Goal: Use online tool/utility: Utilize a website feature to perform a specific function

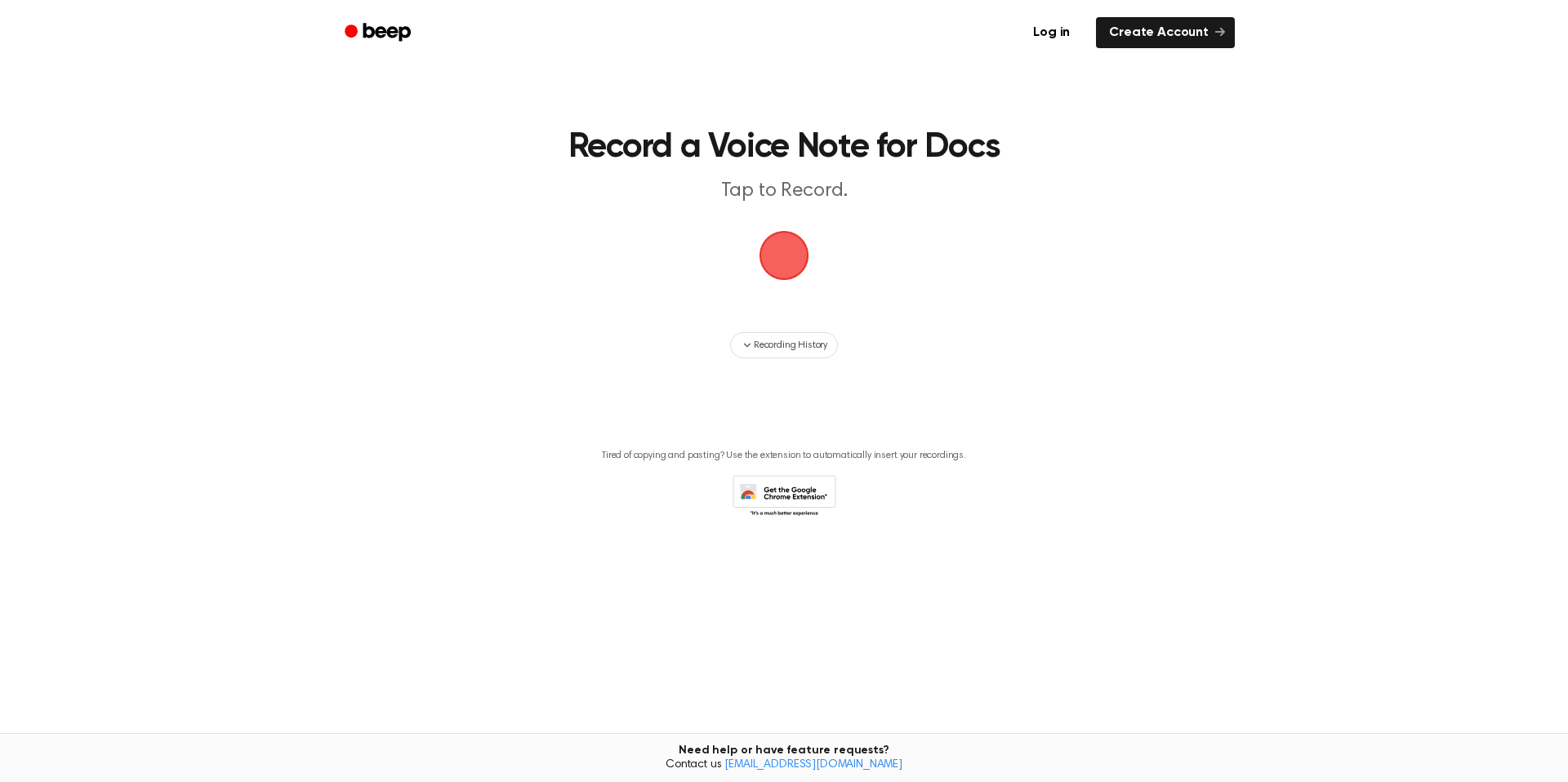
click at [805, 271] on span "button" at bounding box center [784, 255] width 53 height 53
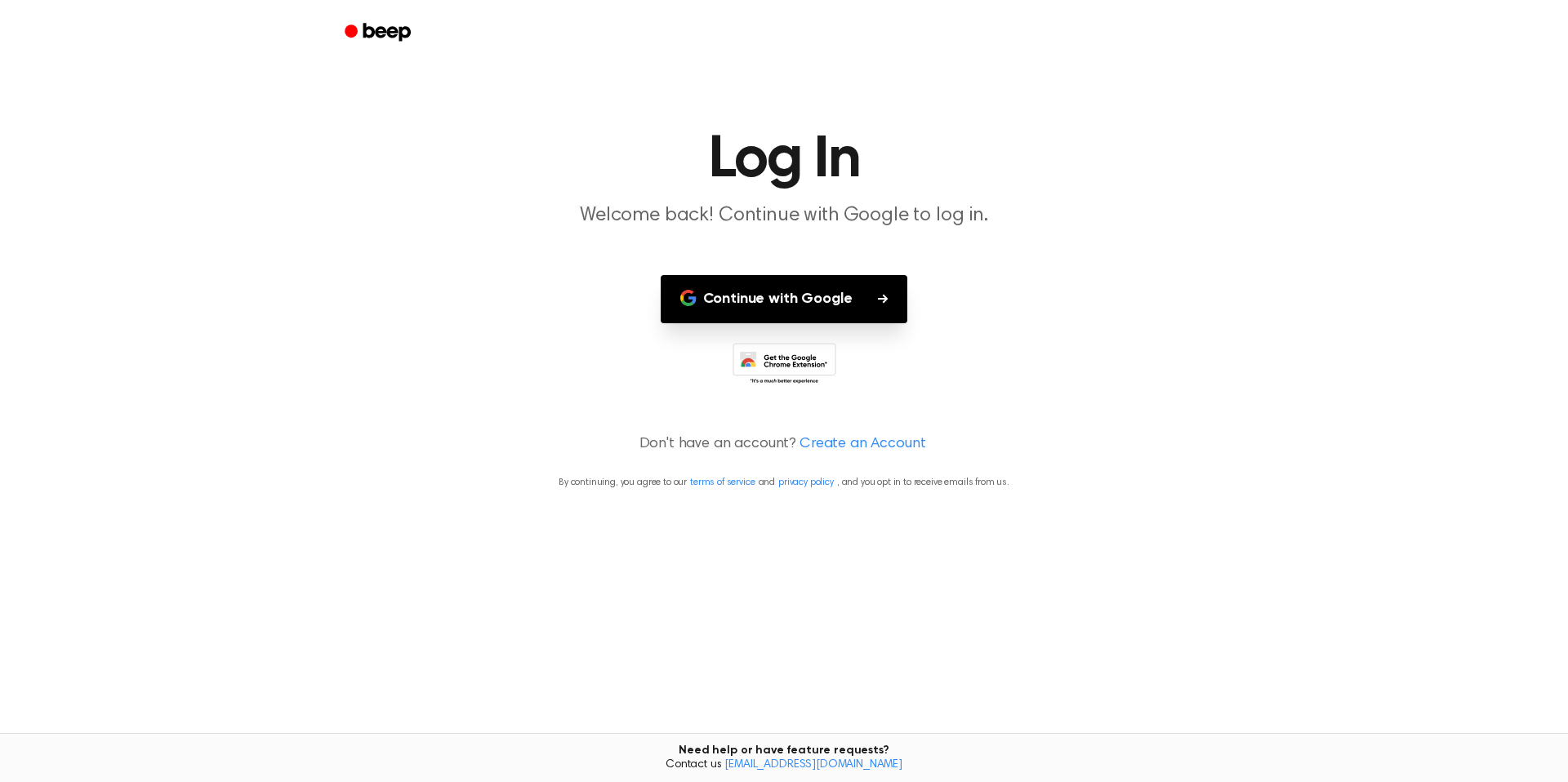
click at [822, 301] on button "Continue with Google" at bounding box center [784, 299] width 247 height 48
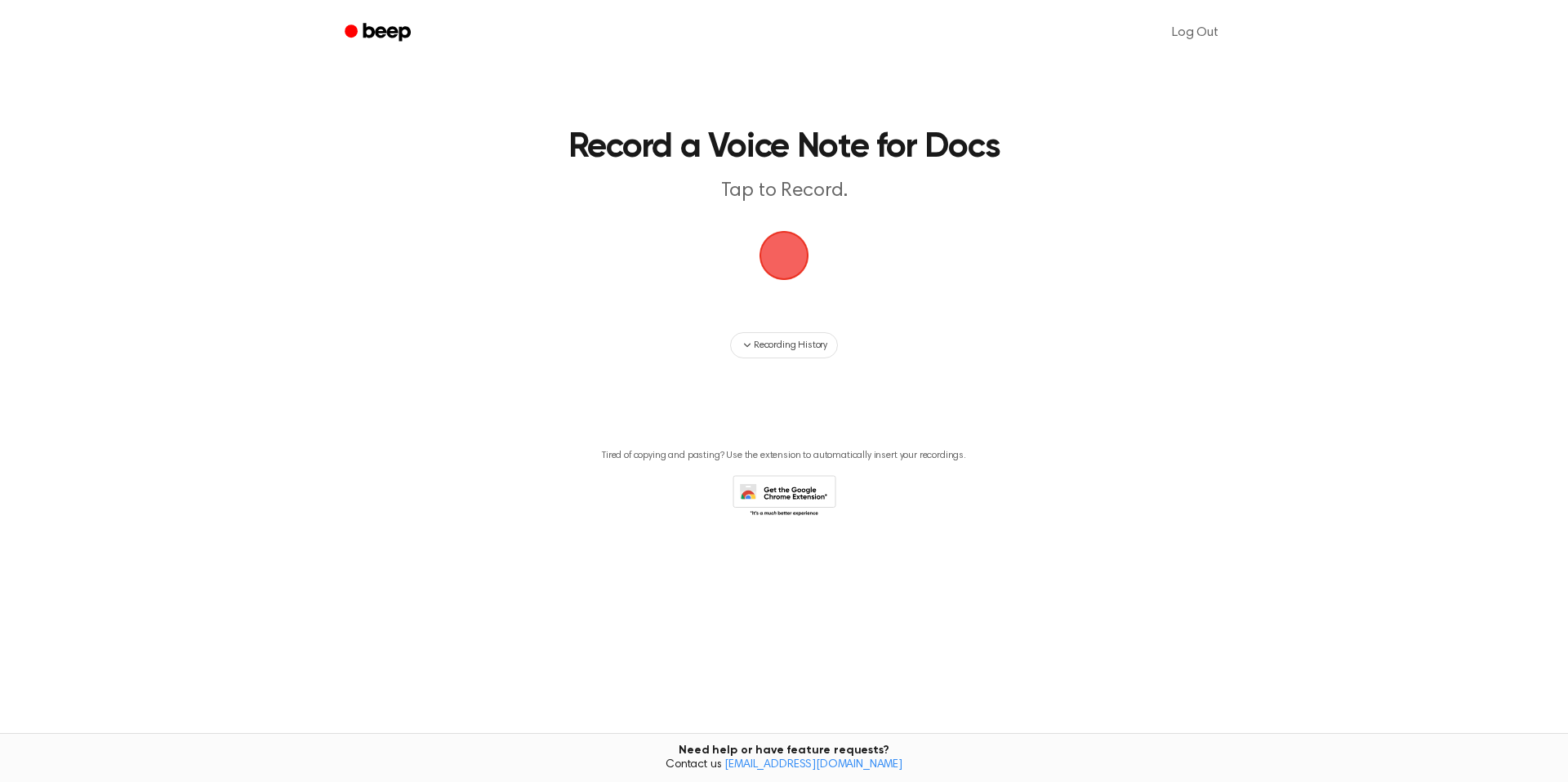
click at [788, 258] on span "button" at bounding box center [783, 254] width 63 height 63
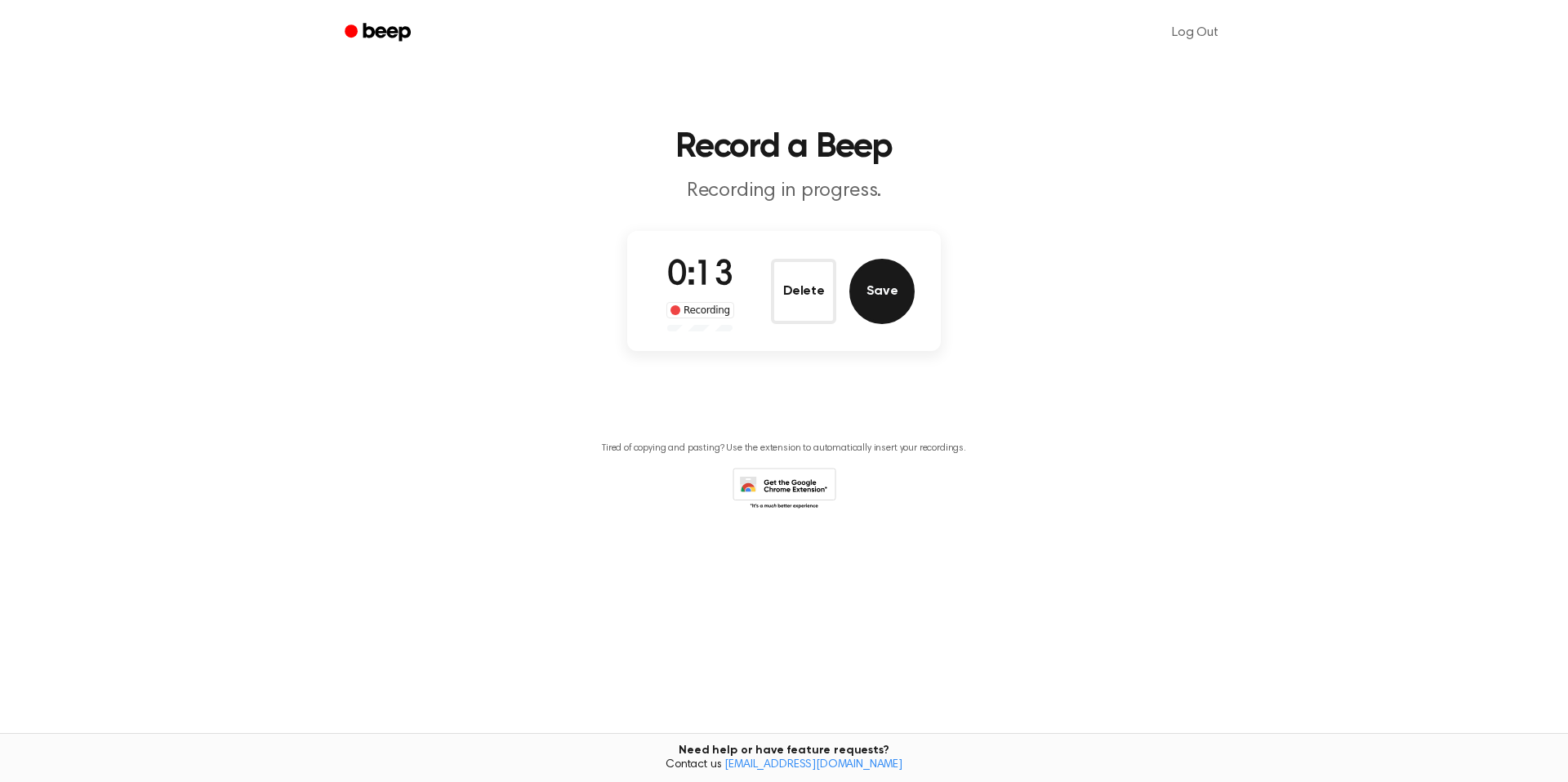
click at [901, 294] on button "Save" at bounding box center [882, 291] width 65 height 65
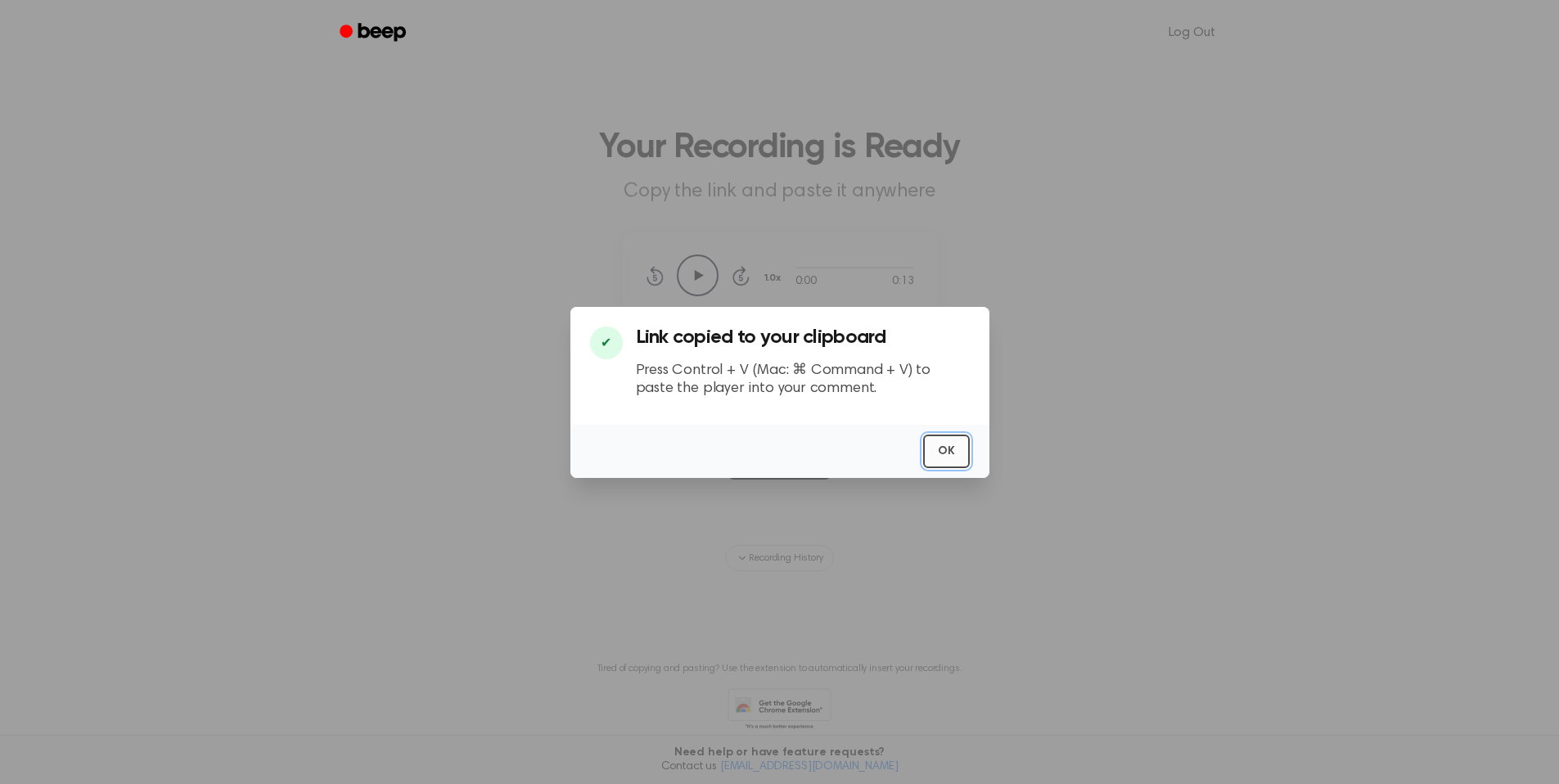
click at [949, 458] on button "OK" at bounding box center [946, 451] width 47 height 34
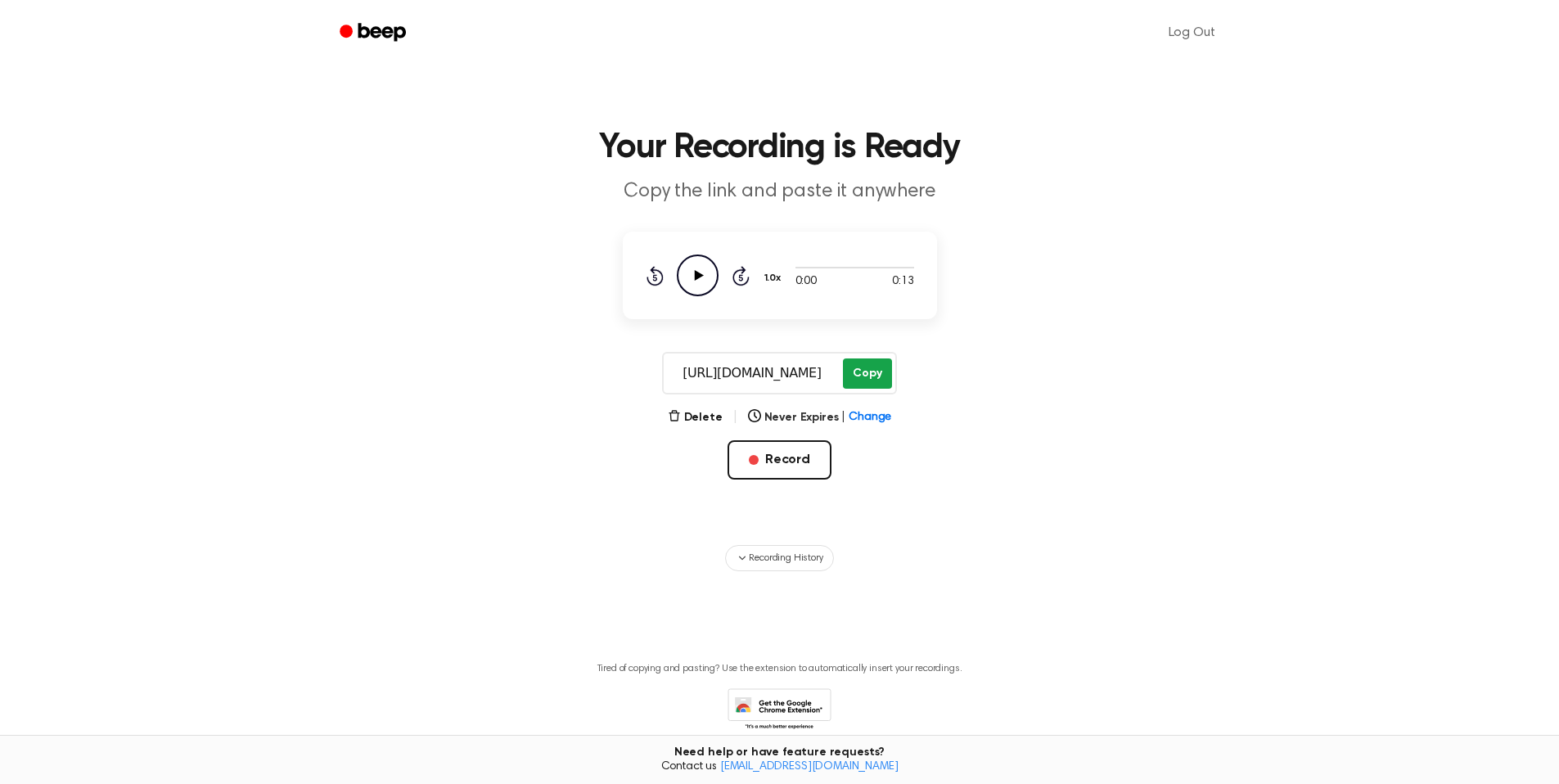
click at [869, 372] on button "Copy" at bounding box center [867, 373] width 48 height 30
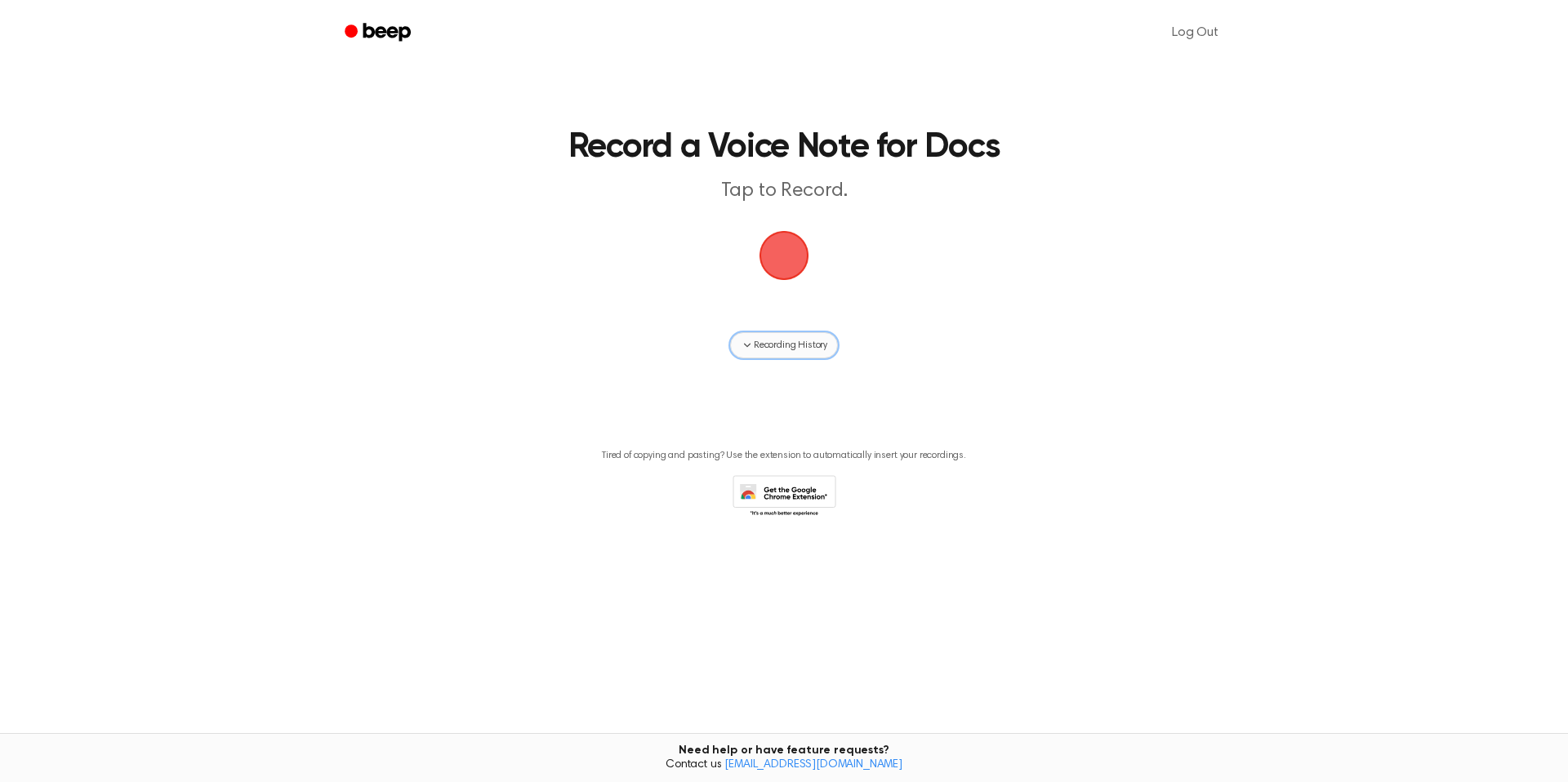
click at [774, 345] on span "Recording History" at bounding box center [791, 345] width 74 height 15
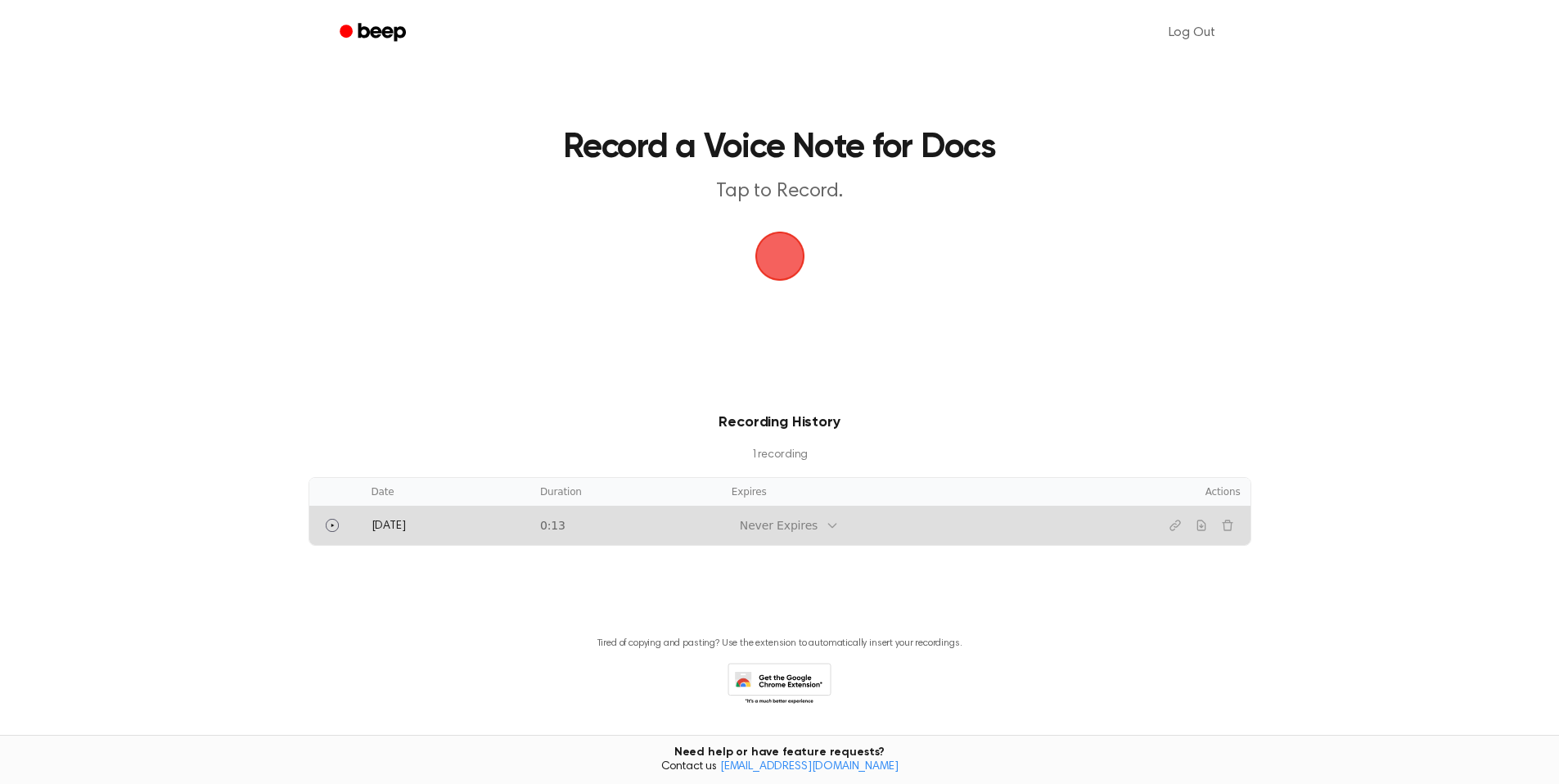
click at [827, 522] on icon at bounding box center [832, 526] width 13 height 13
click at [794, 636] on div "[DATE]" at bounding box center [780, 639] width 101 height 30
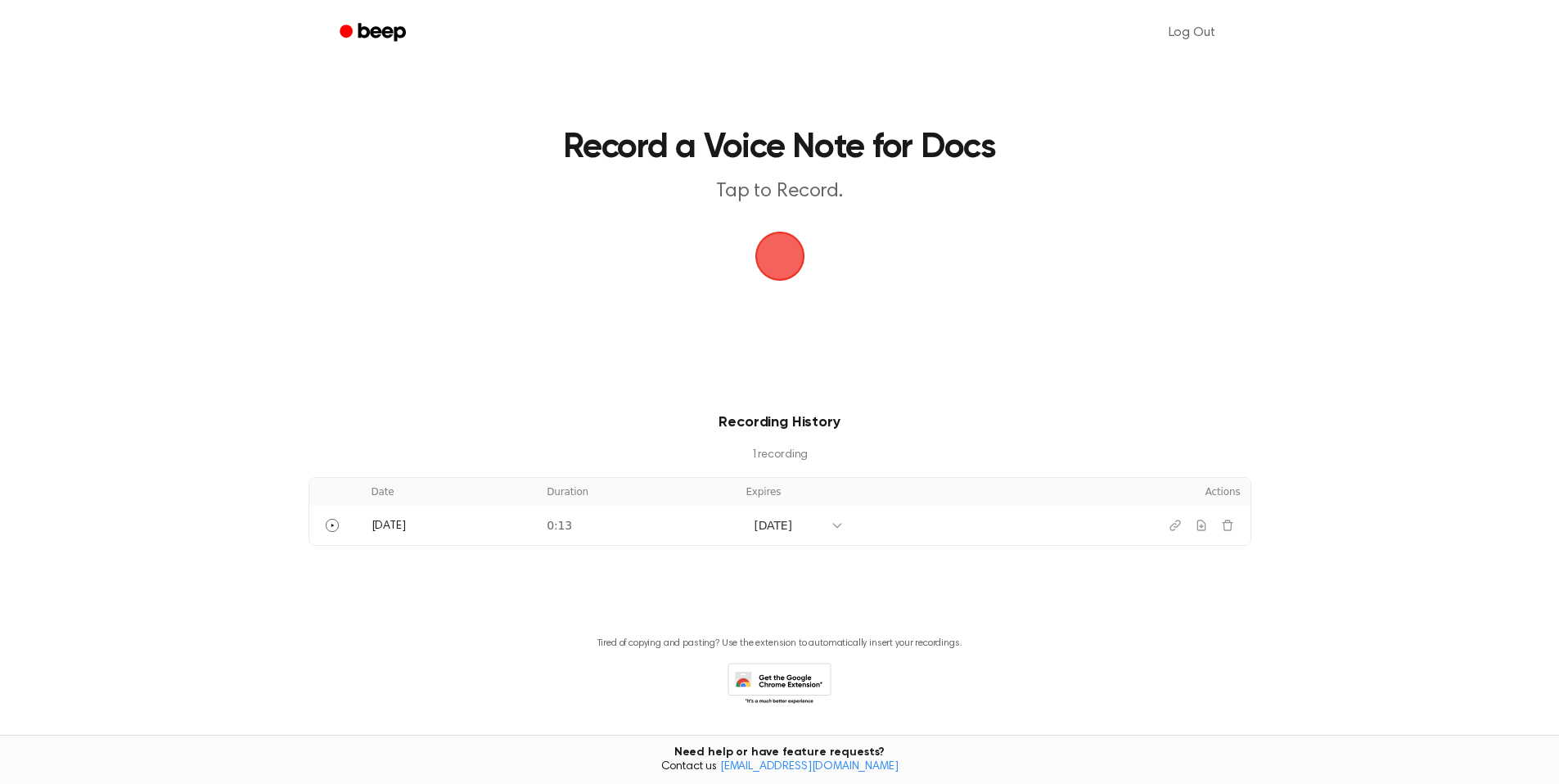
click at [1317, 481] on div "Recording History 1 recording Date Duration Expires Actions [DATE] 0:13 [DATE]" at bounding box center [779, 479] width 1520 height 134
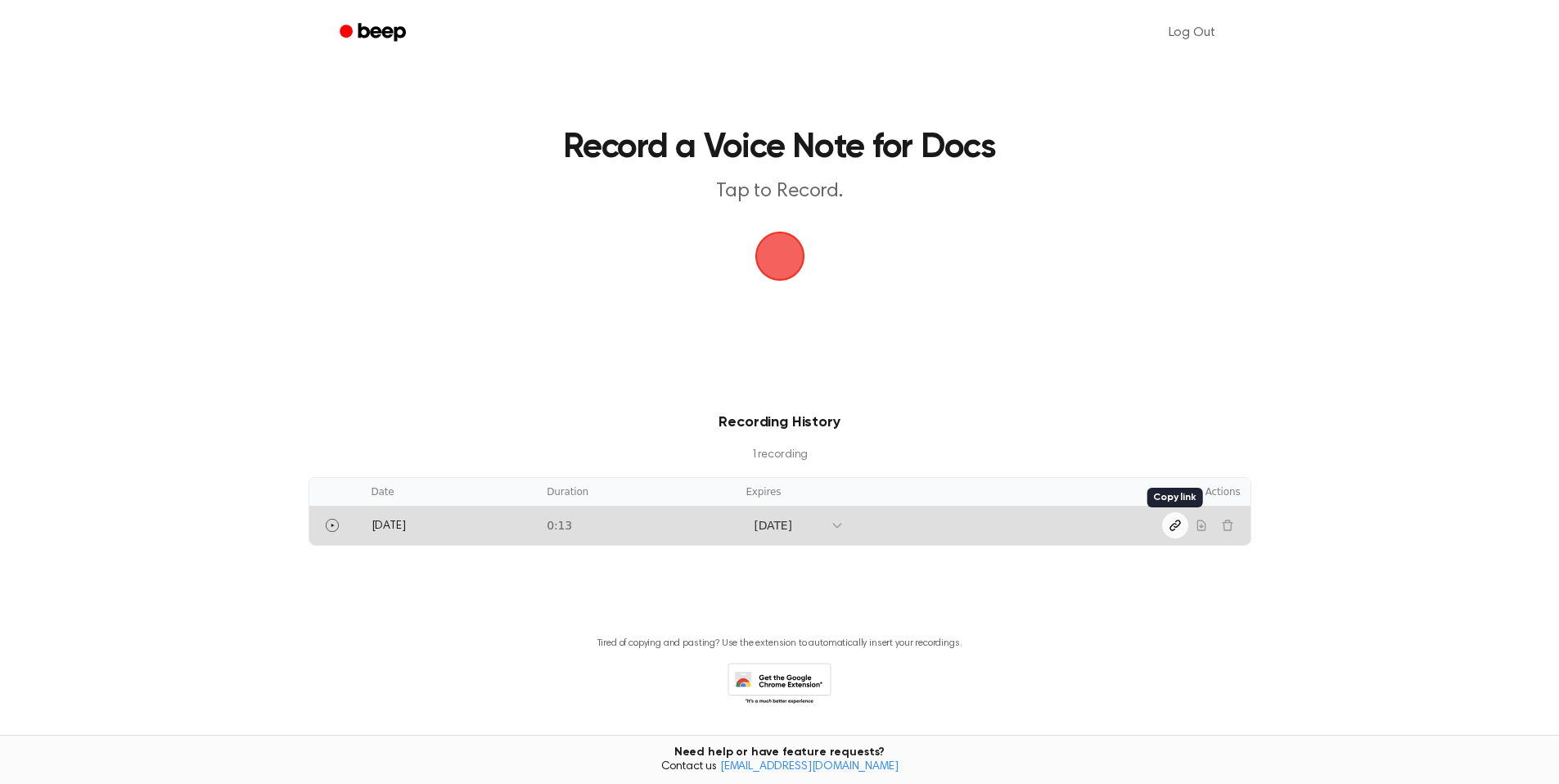
click at [1178, 526] on icon "Copy link" at bounding box center [1175, 526] width 13 height 13
